Goal: Entertainment & Leisure: Browse casually

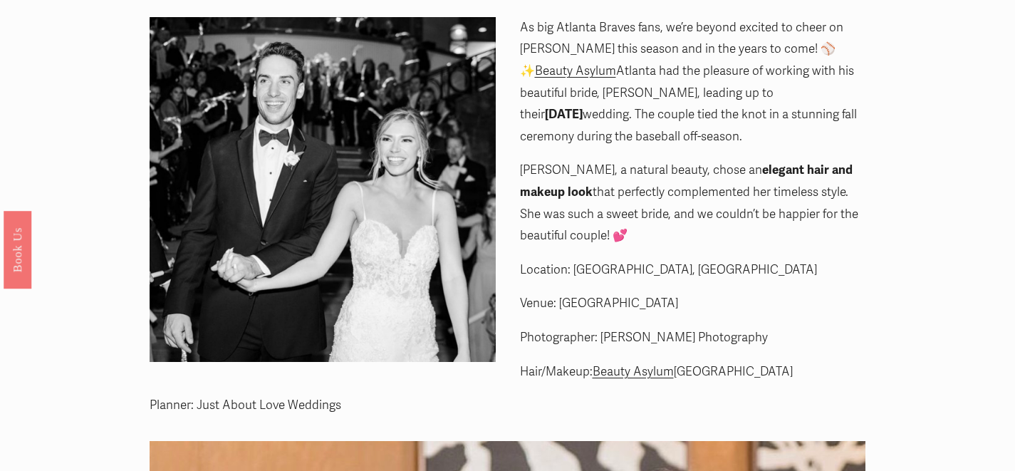
scroll to position [11, 0]
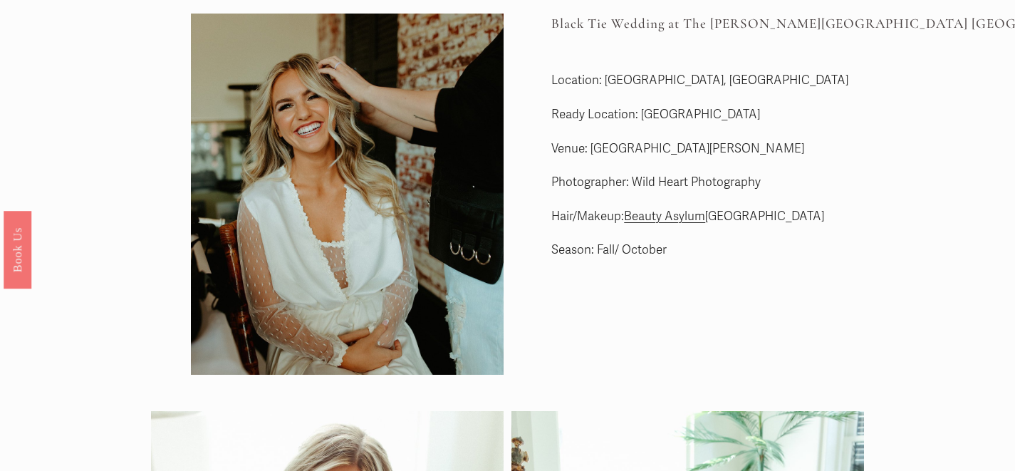
scroll to position [56, 0]
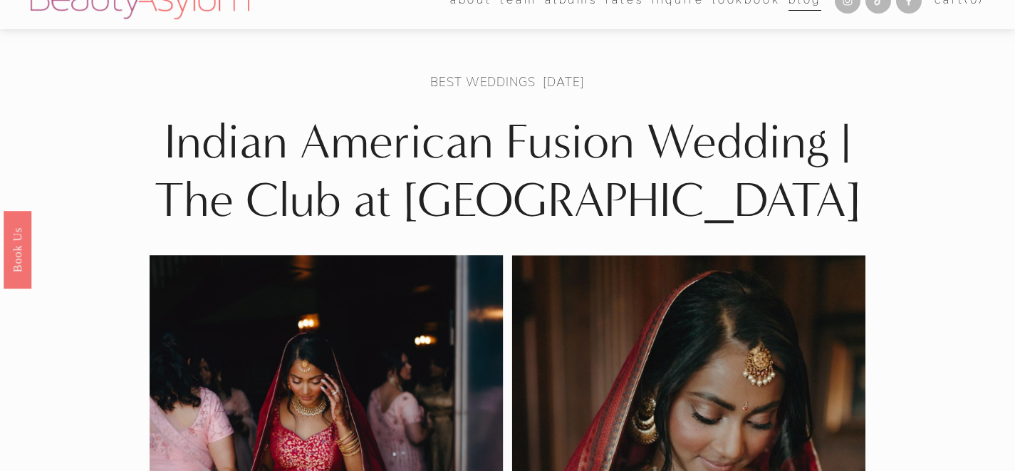
scroll to position [22, 0]
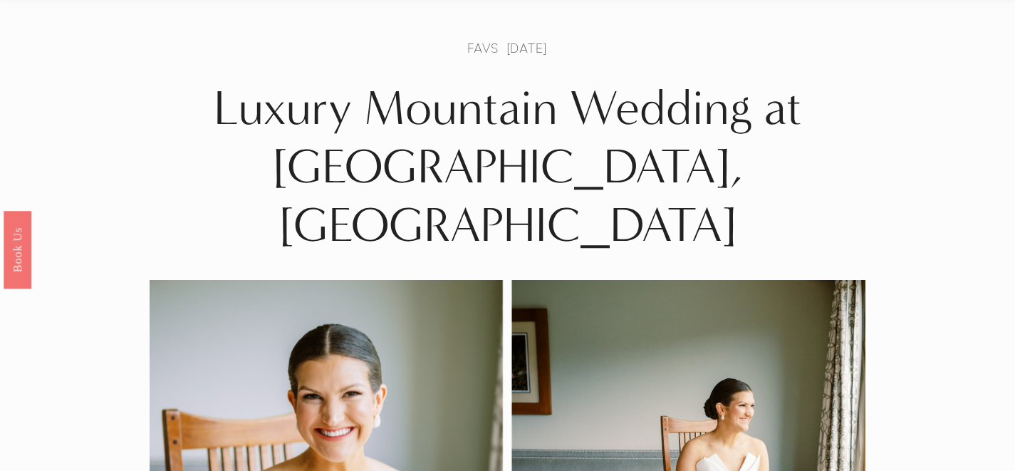
scroll to position [14, 0]
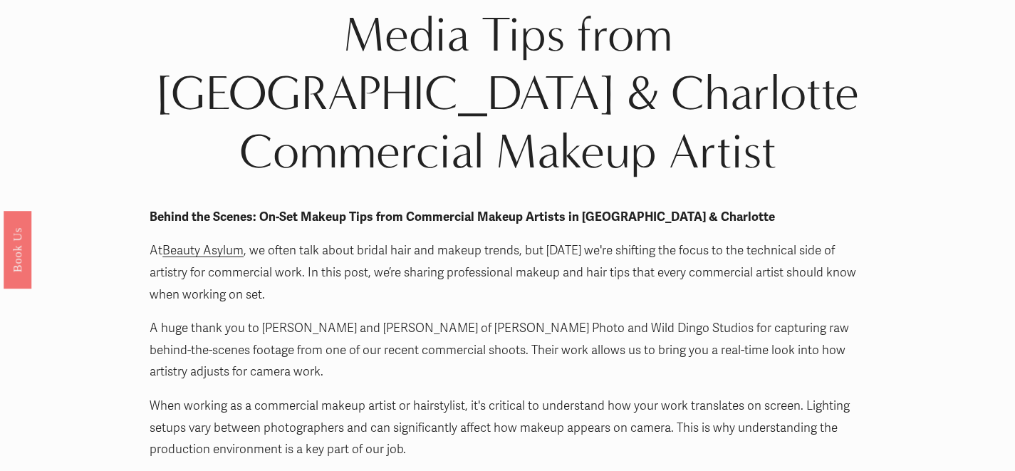
scroll to position [3, 0]
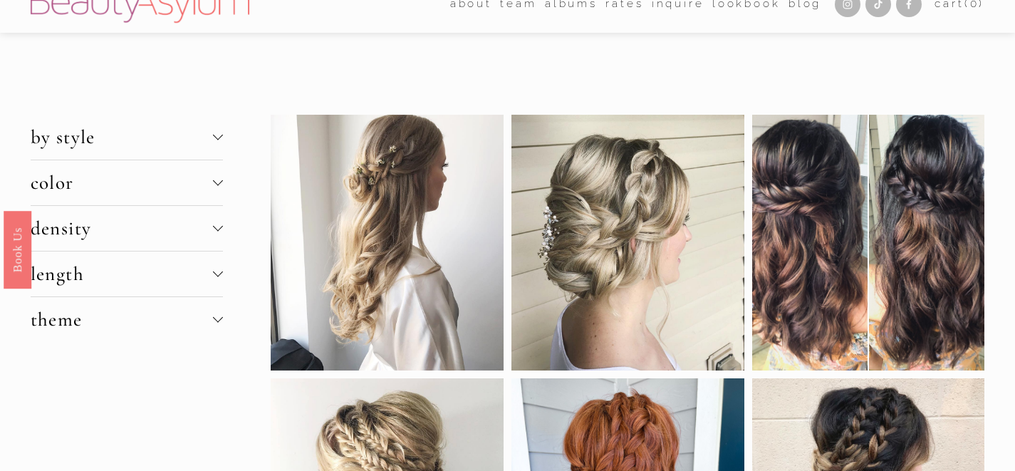
scroll to position [24, 0]
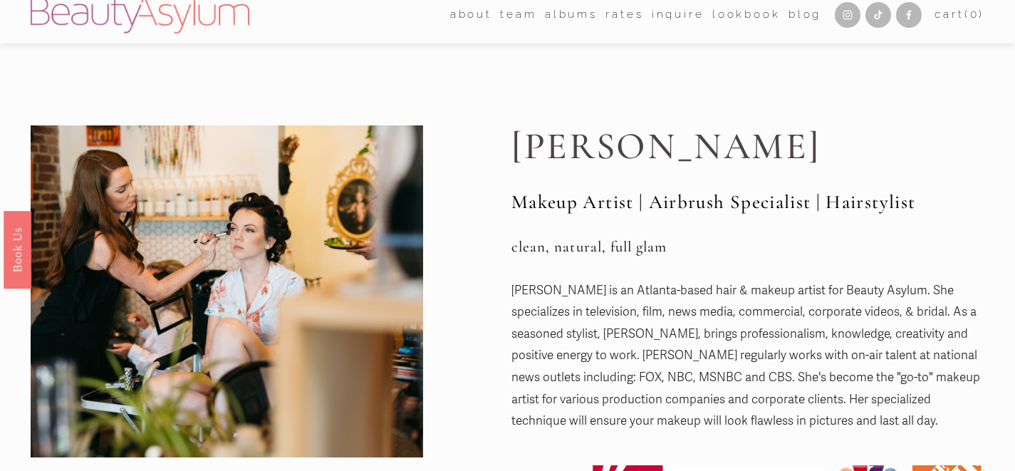
scroll to position [1, 0]
